Goal: Answer question/provide support: Share knowledge or assist other users

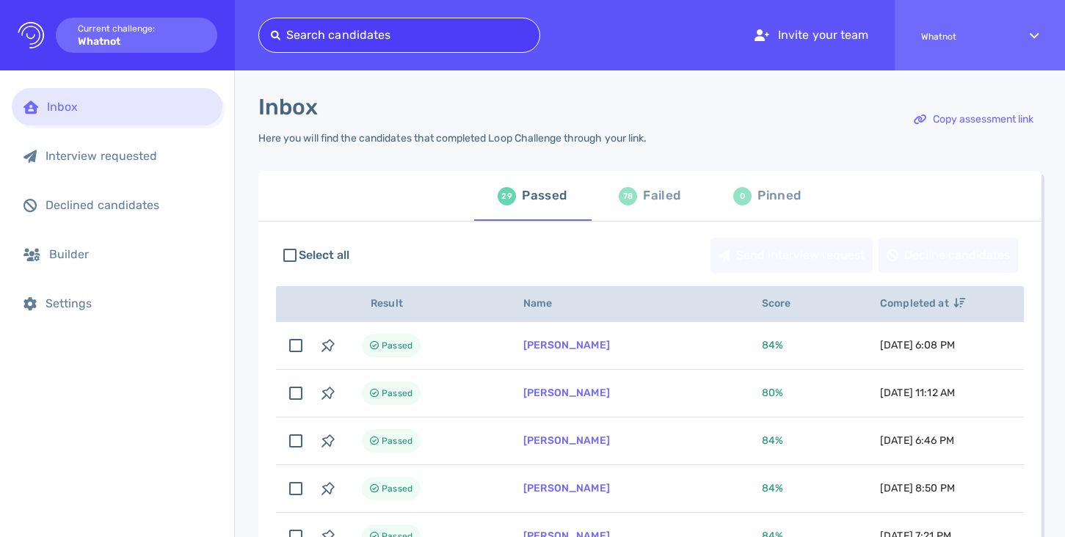
type input "[PERSON_NAME][EMAIL_ADDRESS][DOMAIN_NAME]"
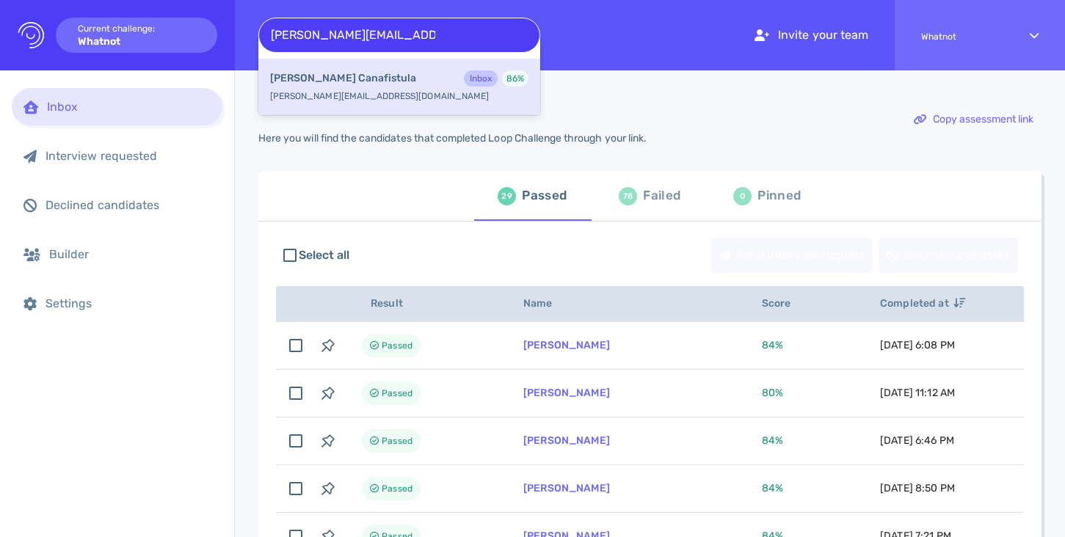
click at [407, 79] on div "[PERSON_NAME] Inbox 86 %" at bounding box center [399, 79] width 258 height 19
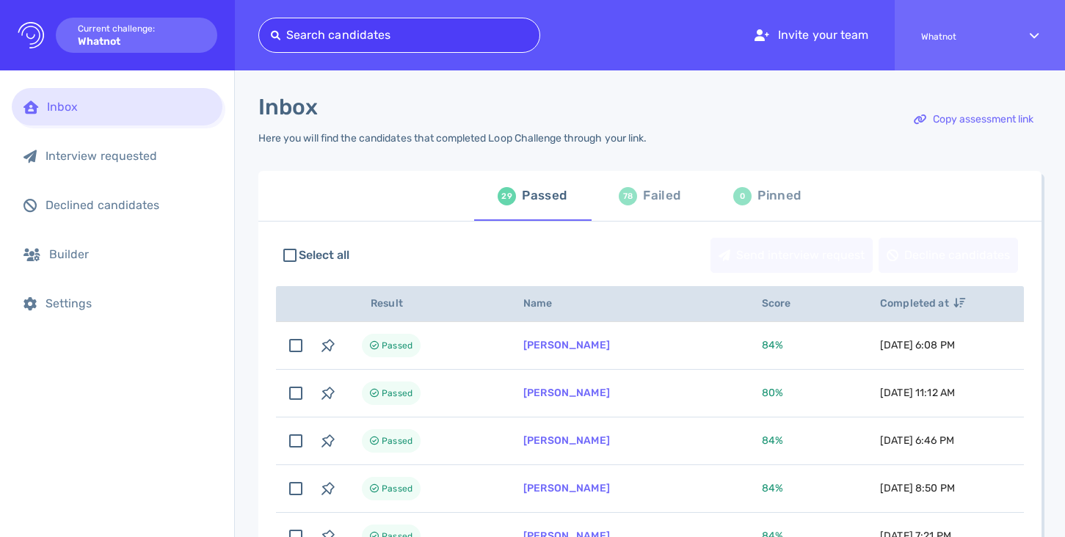
click at [435, 32] on div at bounding box center [399, 35] width 257 height 21
click at [420, 41] on div at bounding box center [399, 35] width 257 height 21
paste input "[EMAIL_ADDRESS][DOMAIN_NAME]"
type input "[EMAIL_ADDRESS][DOMAIN_NAME]"
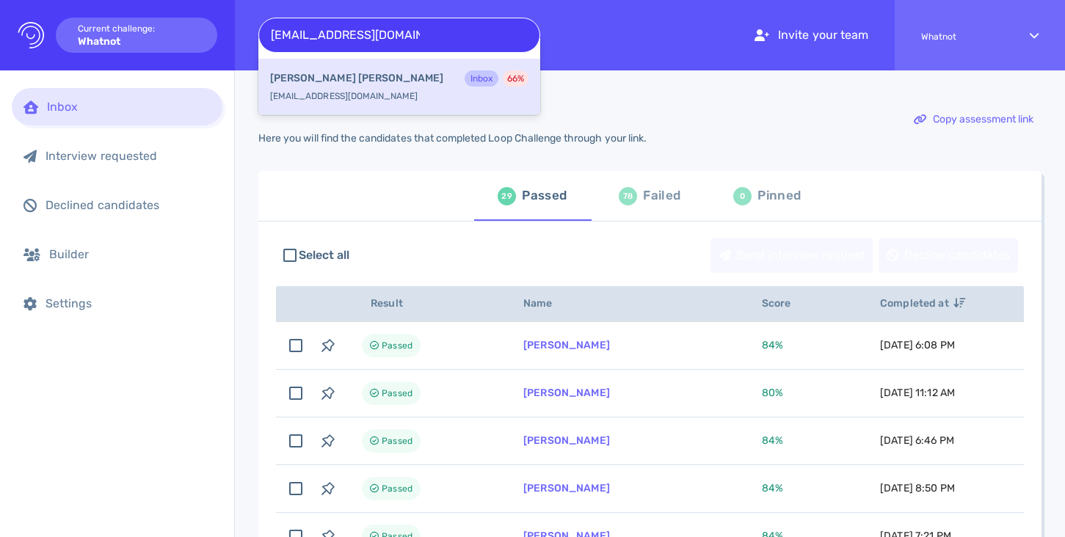
click at [406, 84] on div "[PERSON_NAME] Inbox 66 %" at bounding box center [399, 79] width 258 height 19
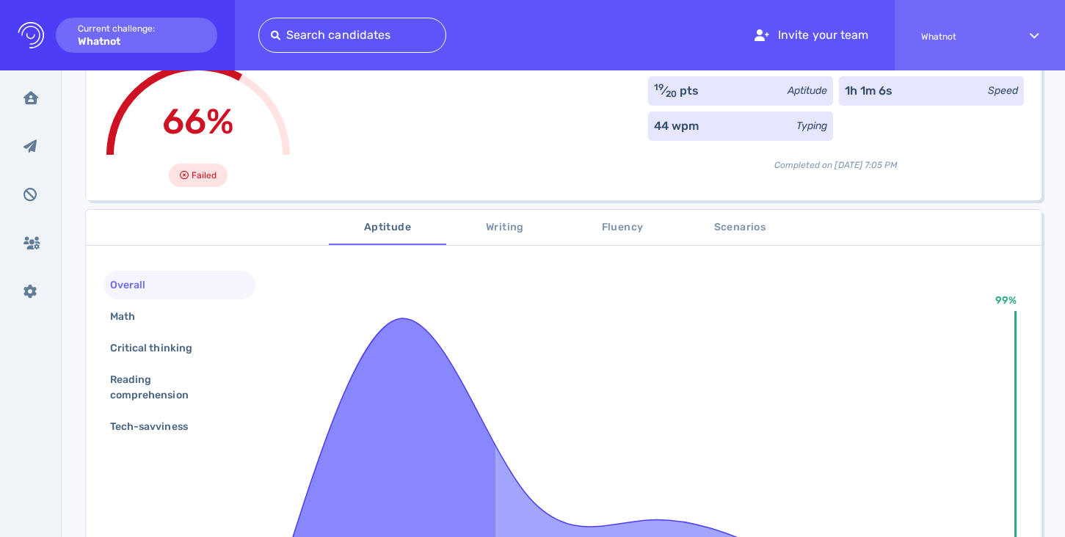
scroll to position [114, 0]
click at [481, 228] on span "Writing" at bounding box center [505, 227] width 100 height 18
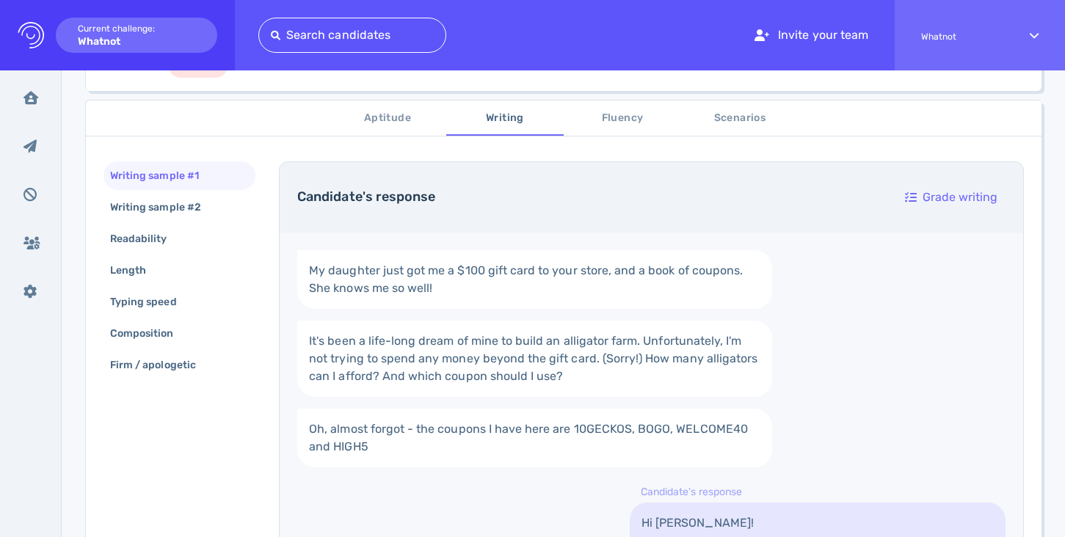
scroll to position [222, 0]
click at [608, 123] on span "Fluency" at bounding box center [622, 119] width 100 height 18
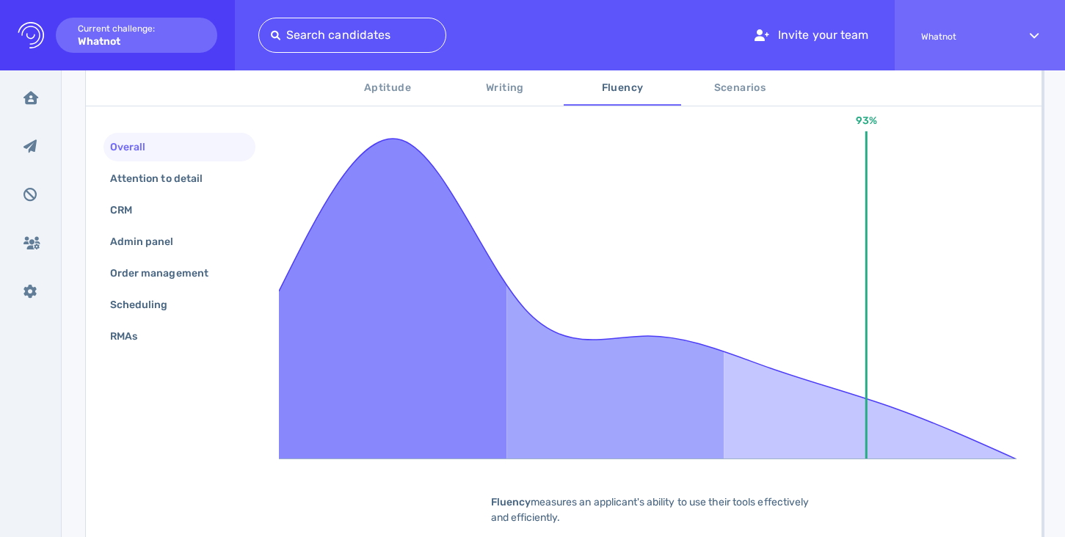
scroll to position [84, 0]
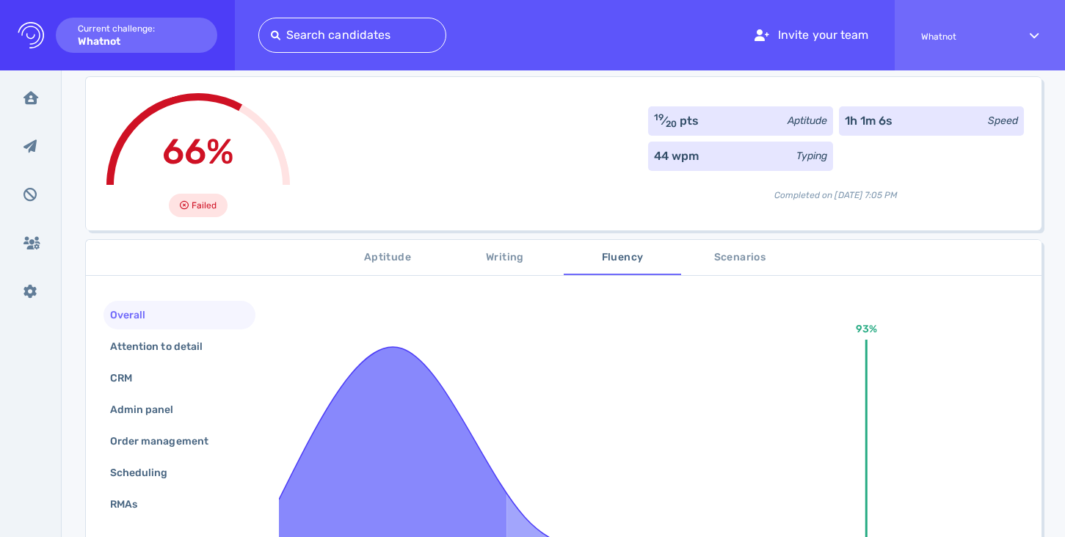
click at [708, 260] on span "Scenarios" at bounding box center [740, 258] width 100 height 18
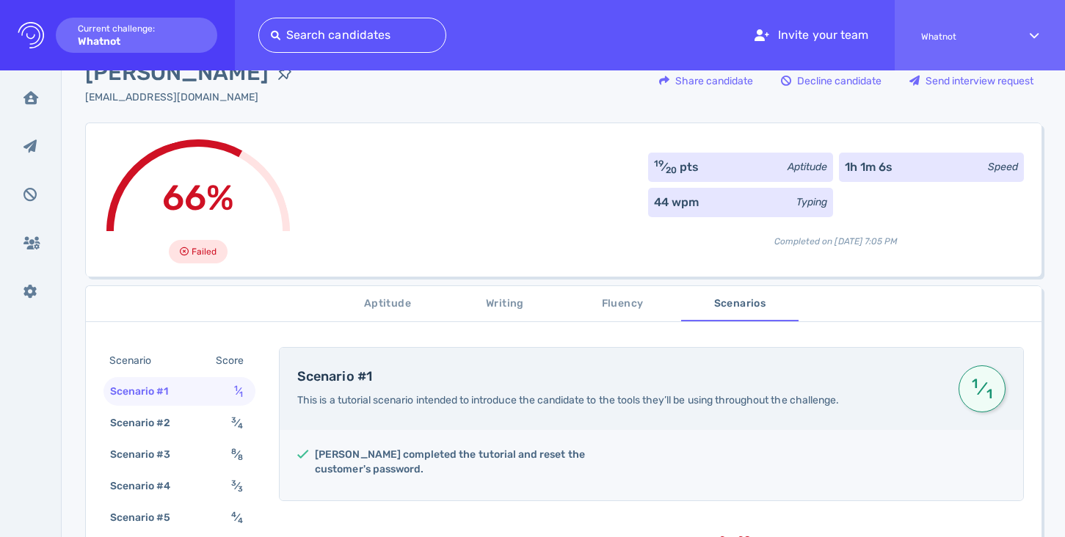
scroll to position [0, 0]
